Goal: Information Seeking & Learning: Learn about a topic

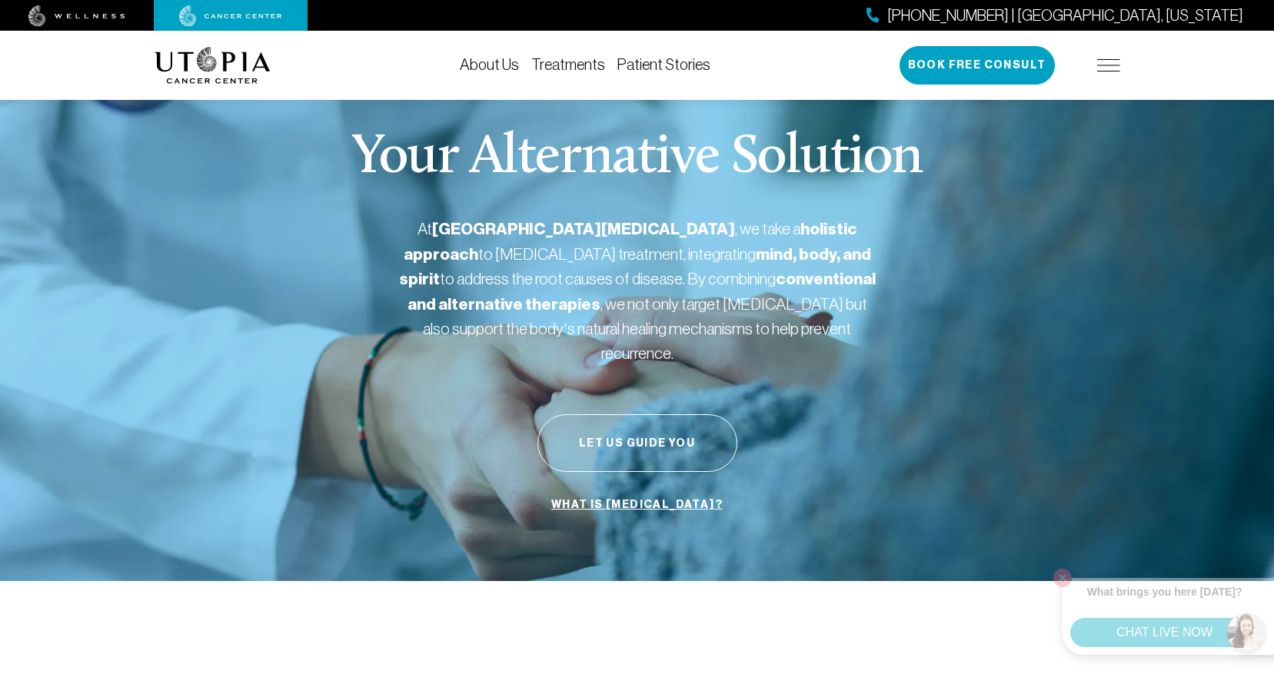
click at [570, 68] on link "Treatments" at bounding box center [568, 64] width 74 height 17
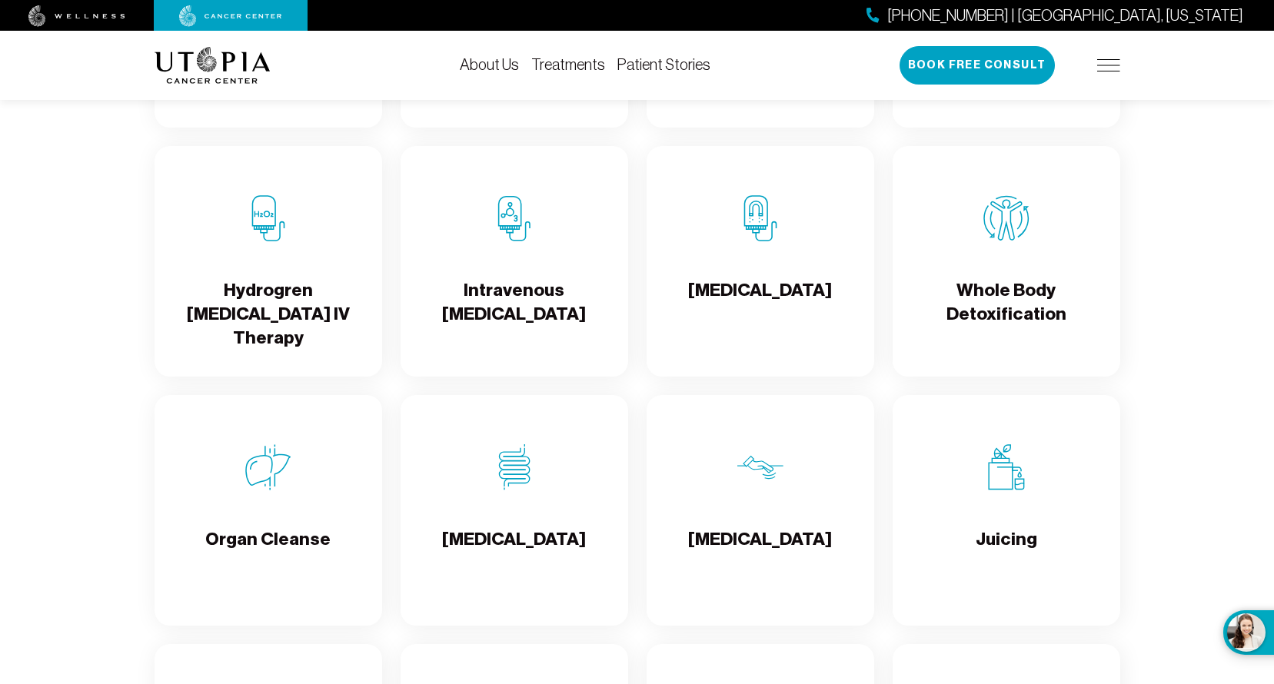
scroll to position [1922, 0]
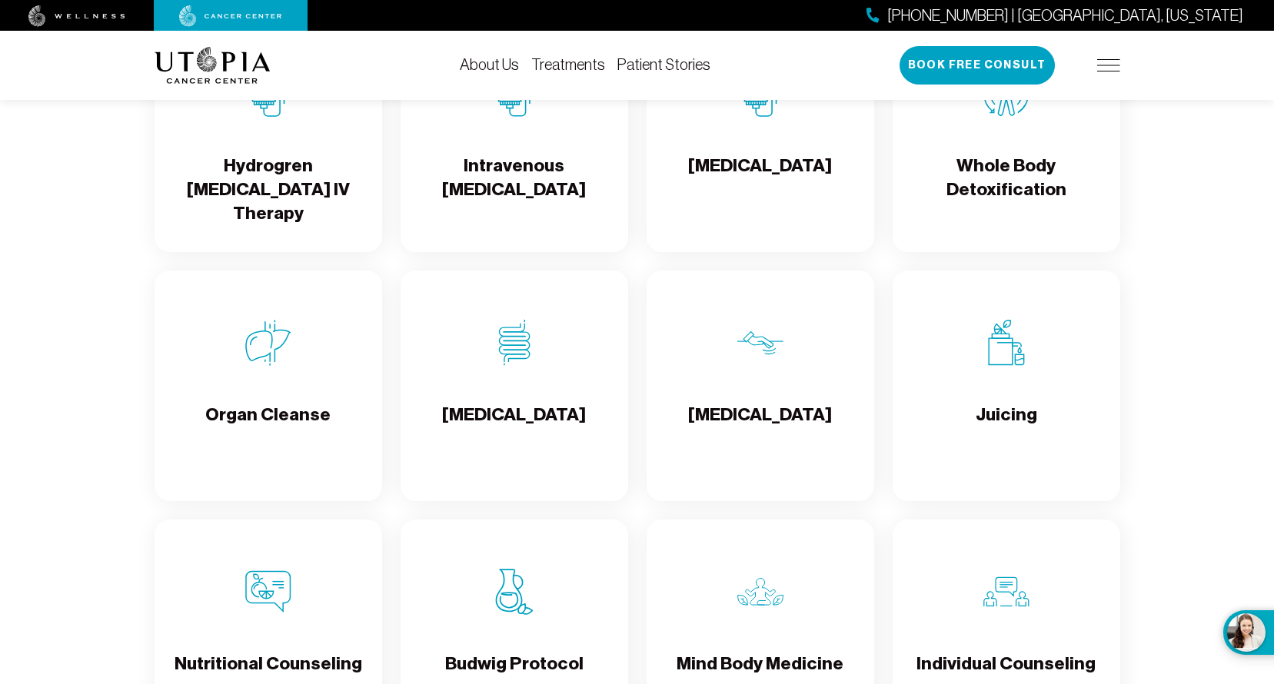
click at [538, 413] on h4 "[MEDICAL_DATA]" at bounding box center [514, 428] width 144 height 50
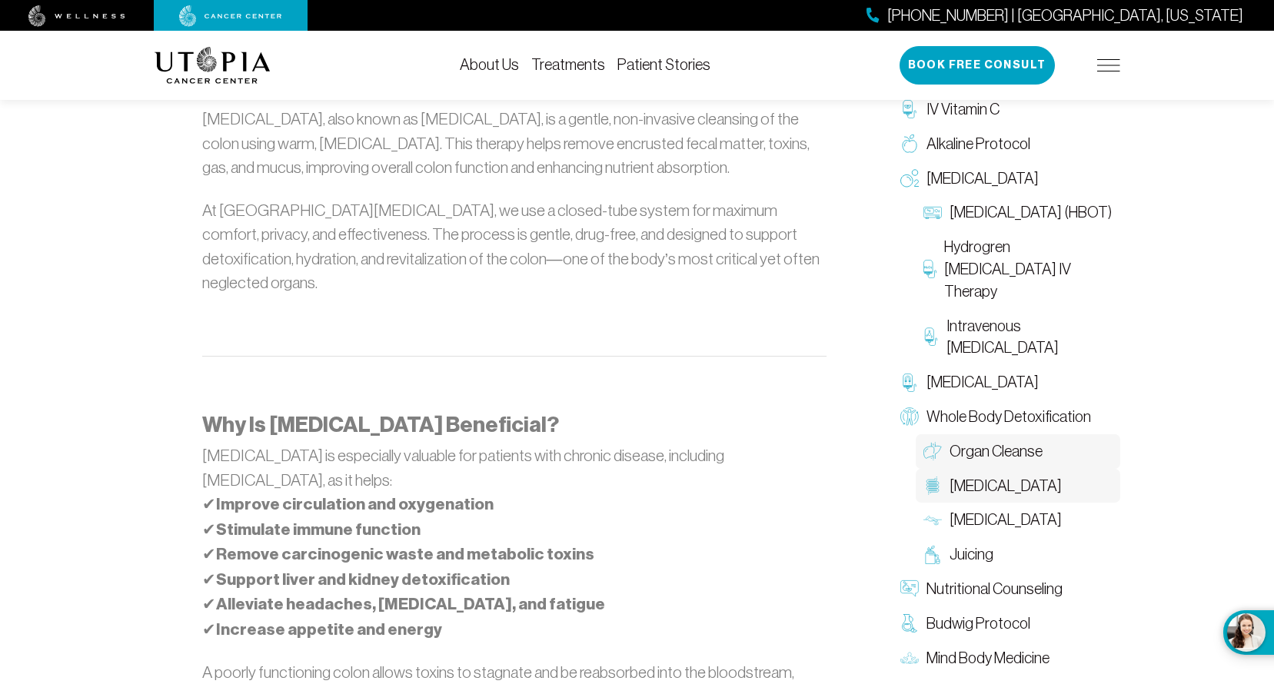
scroll to position [1000, 0]
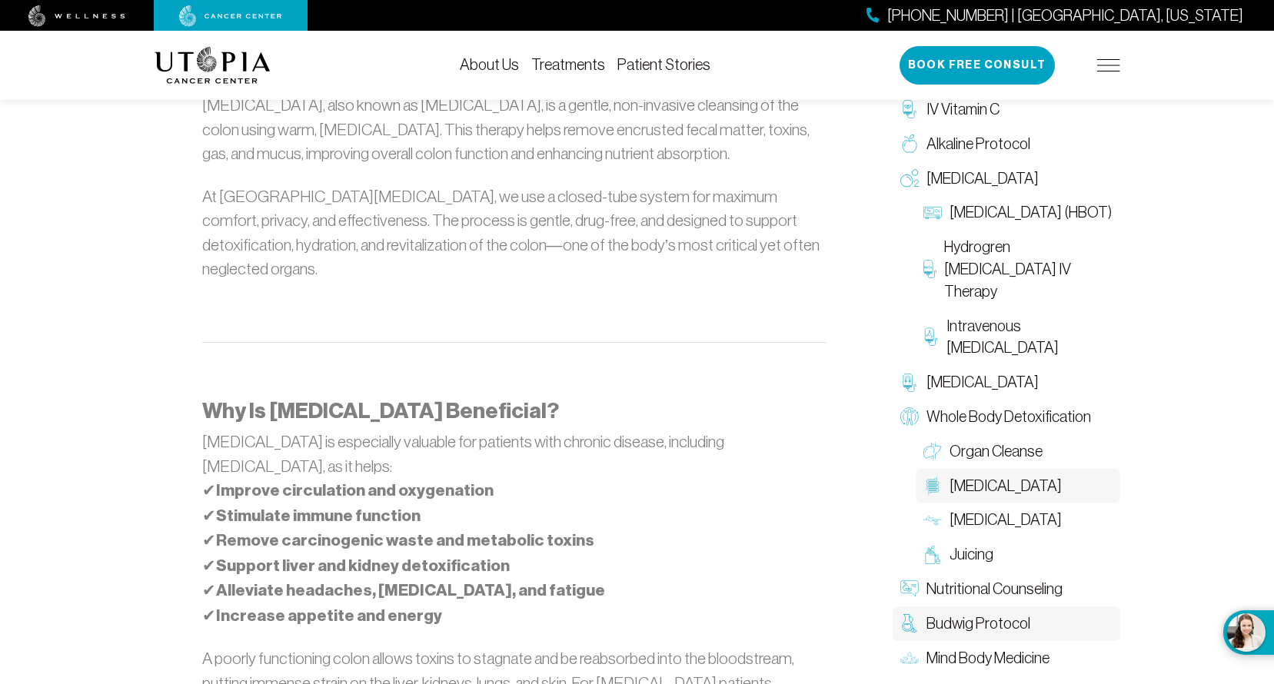
click at [983, 624] on span "Budwig Protocol" at bounding box center [979, 624] width 104 height 22
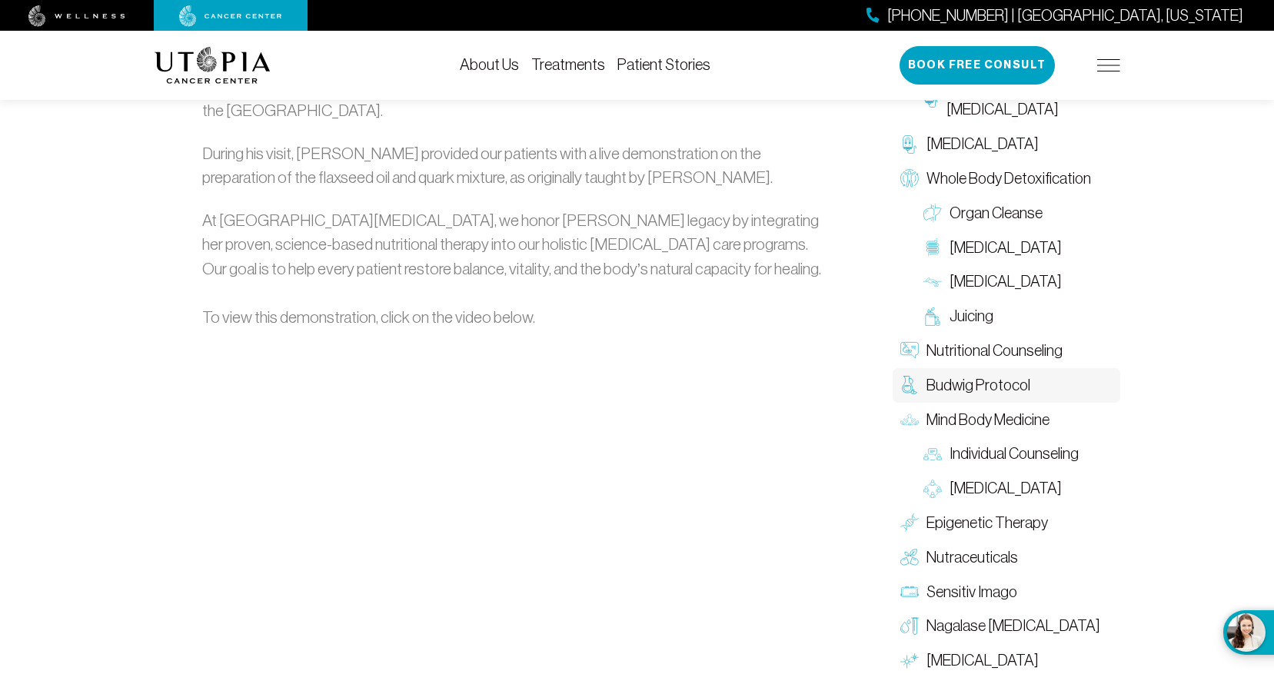
scroll to position [2230, 0]
click at [994, 547] on span "Nutraceuticals" at bounding box center [973, 558] width 92 height 22
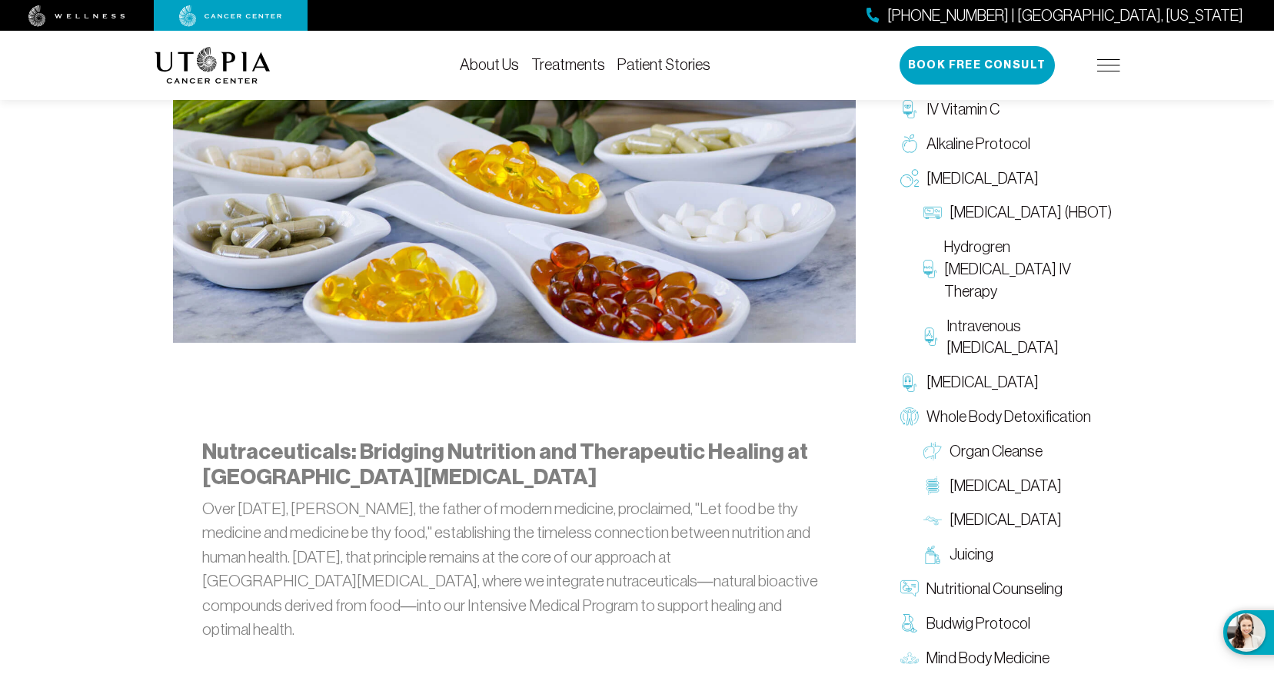
scroll to position [923, 0]
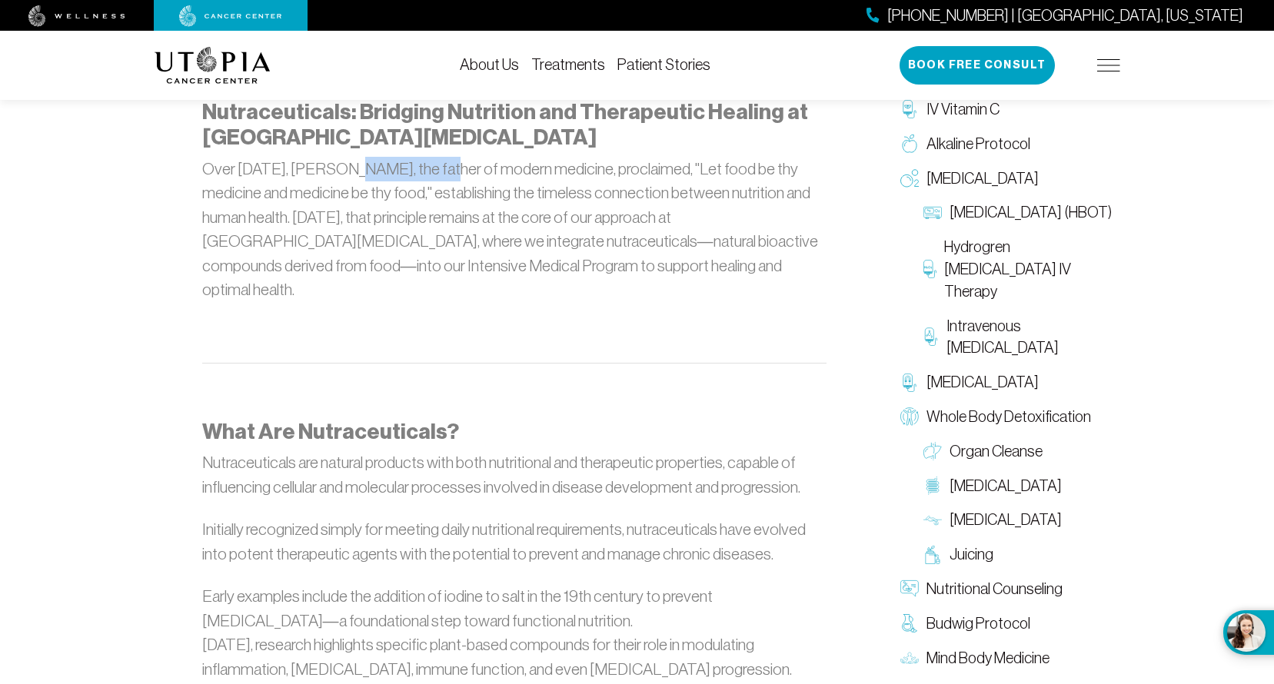
drag, startPoint x: 343, startPoint y: 165, endPoint x: 431, endPoint y: 162, distance: 87.7
click at [431, 162] on p "Over [DATE], [PERSON_NAME], the father of modern medicine, proclaimed, "Let foo…" at bounding box center [514, 229] width 624 height 145
click at [677, 376] on p at bounding box center [514, 388] width 624 height 25
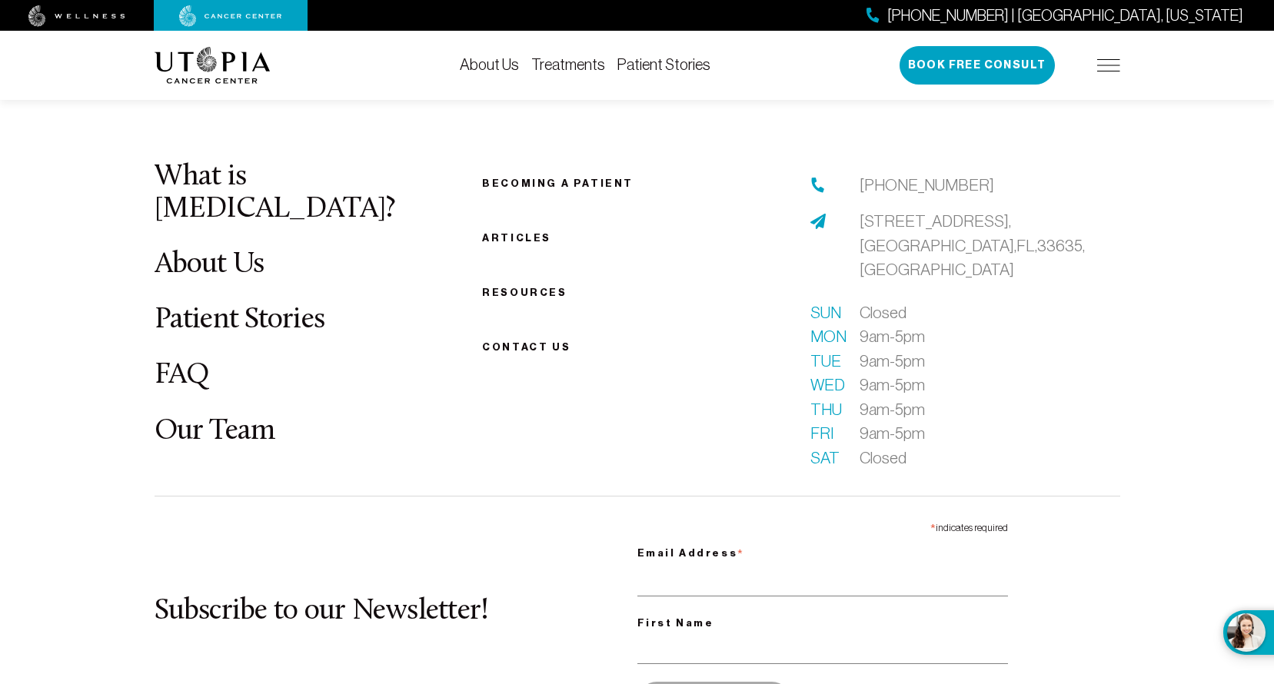
scroll to position [2922, 0]
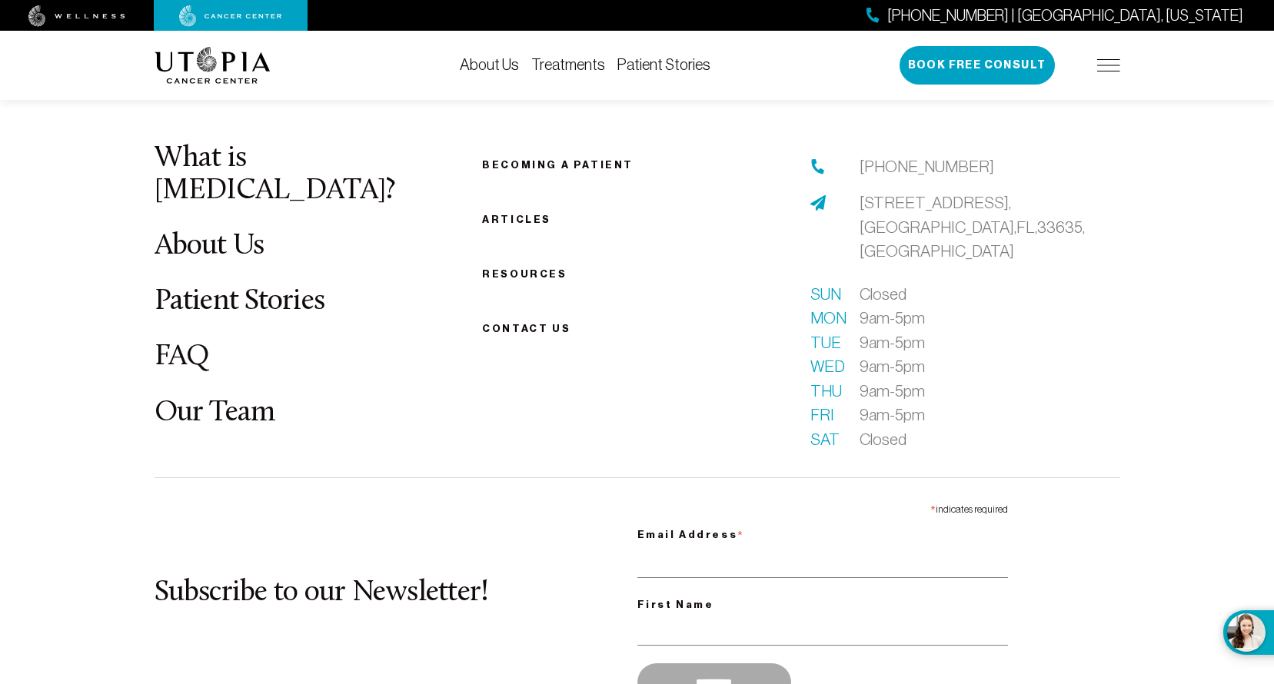
click at [292, 287] on link "Patient Stories" at bounding box center [240, 302] width 171 height 30
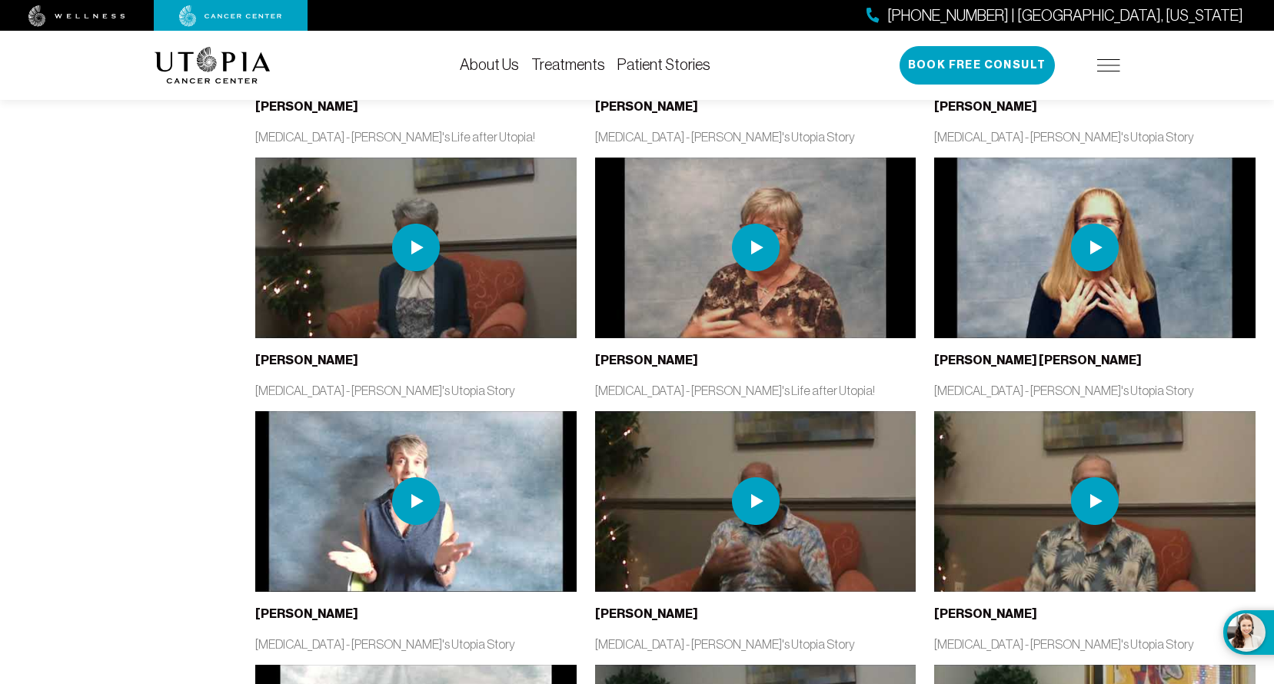
scroll to position [1077, 0]
